Goal: Task Accomplishment & Management: Complete application form

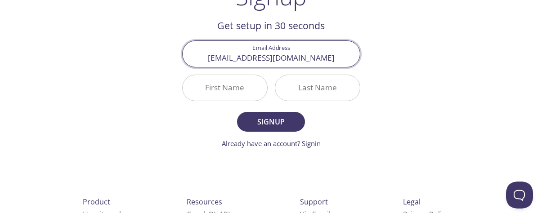
scroll to position [90, 0]
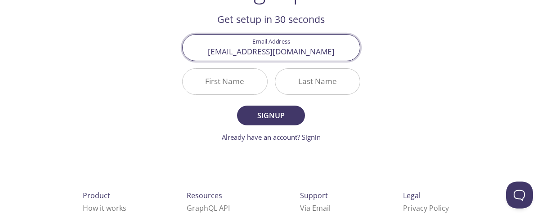
click at [224, 88] on input "First Name" at bounding box center [225, 82] width 85 height 26
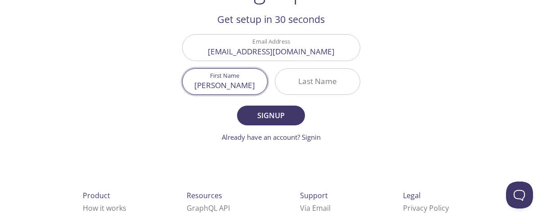
type input "[PERSON_NAME]"
click at [335, 86] on input "Last Name" at bounding box center [317, 82] width 85 height 26
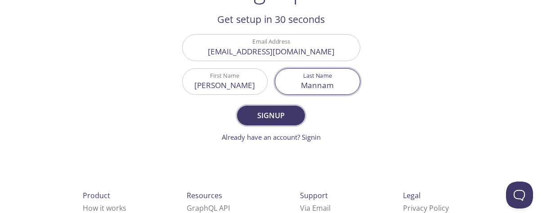
type input "Mannam"
click at [277, 112] on span "Signup" at bounding box center [271, 115] width 48 height 13
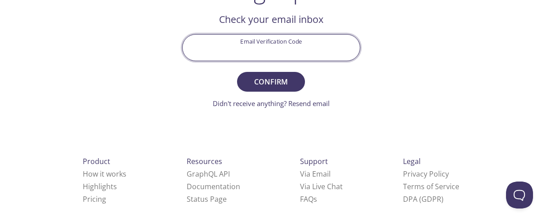
click at [255, 56] on input "Email Verification Code" at bounding box center [271, 48] width 177 height 26
click at [273, 56] on input "Email Verification Code" at bounding box center [271, 48] width 177 height 26
paste input "Z3JNMQX"
type input "Z3JNMQX"
click at [263, 85] on span "Confirm" at bounding box center [271, 82] width 48 height 13
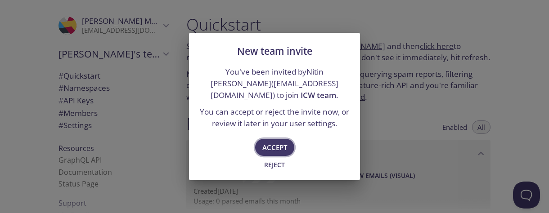
click at [269, 152] on span "Accept" at bounding box center [274, 148] width 25 height 12
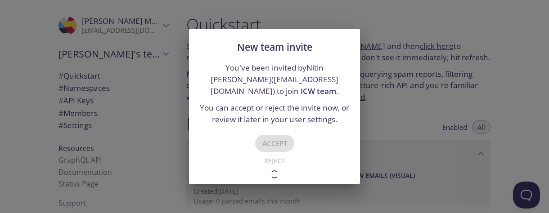
type input "ICW team"
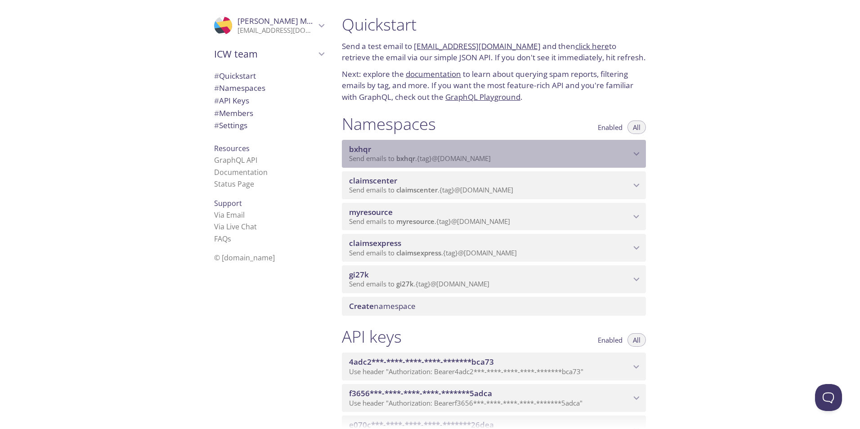
click at [362, 163] on div "bxhqr Send emails to bxhqr . {tag} @[DOMAIN_NAME]" at bounding box center [494, 154] width 304 height 28
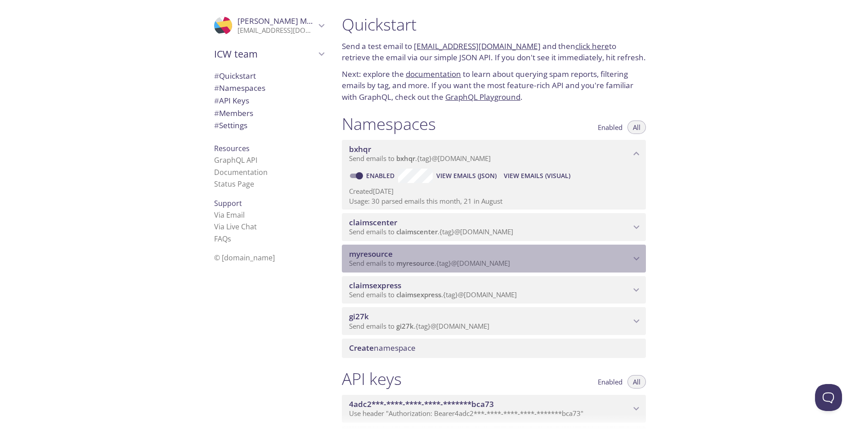
click at [367, 213] on span "myresource" at bounding box center [371, 254] width 44 height 10
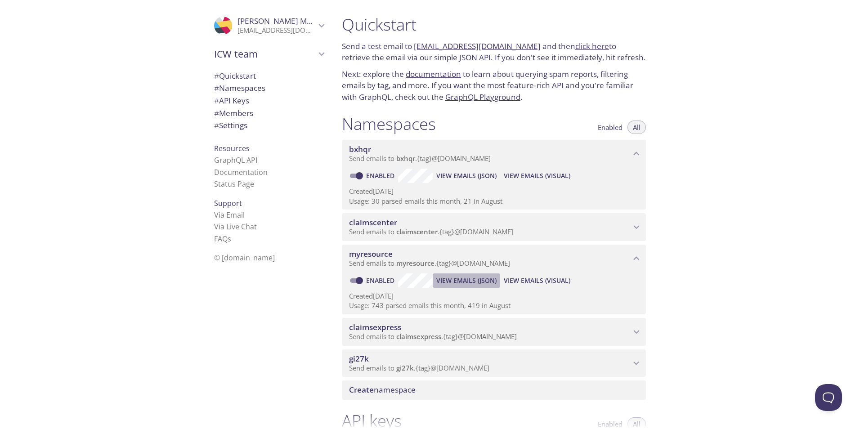
click at [471, 213] on span "View Emails (JSON)" at bounding box center [466, 280] width 60 height 11
